Goal: Task Accomplishment & Management: Manage account settings

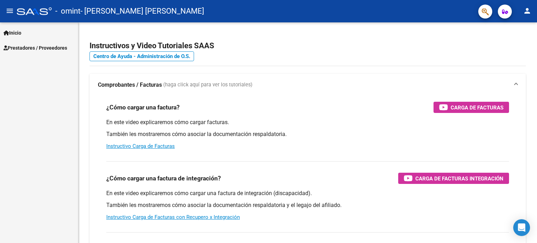
click at [14, 33] on span "Inicio" at bounding box center [12, 33] width 18 height 8
click at [28, 77] on span "Prestadores / Proveedores" at bounding box center [35, 78] width 64 height 8
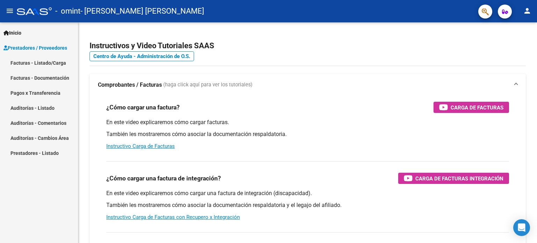
click at [46, 61] on link "Facturas - Listado/Carga" at bounding box center [39, 62] width 78 height 15
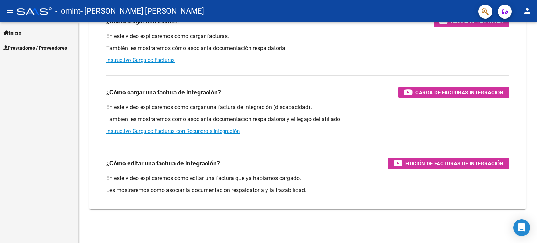
scroll to position [86, 0]
